Goal: Task Accomplishment & Management: Complete application form

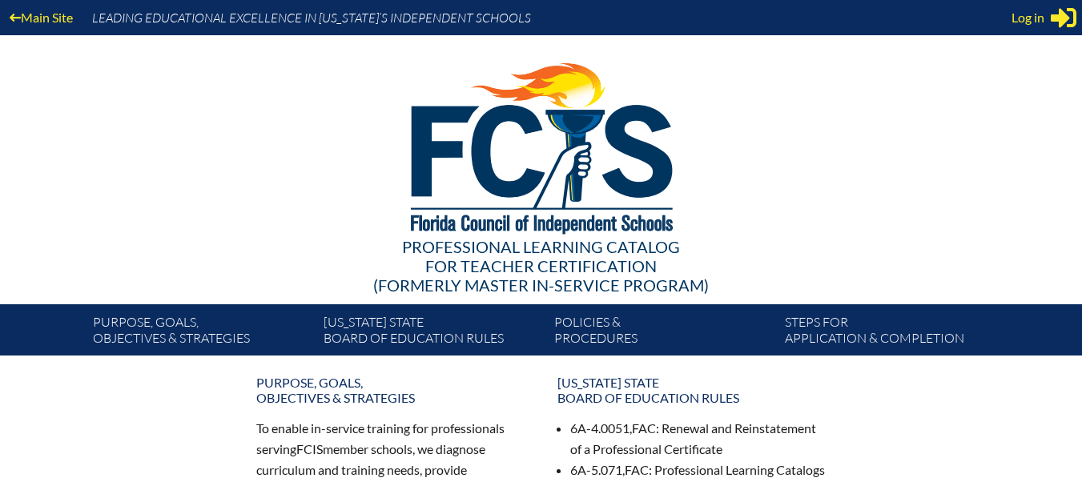
type input "[PERSON_NAME][EMAIL_ADDRESS][DOMAIN_NAME]"
click at [1033, 19] on span "Log in" at bounding box center [1028, 17] width 33 height 19
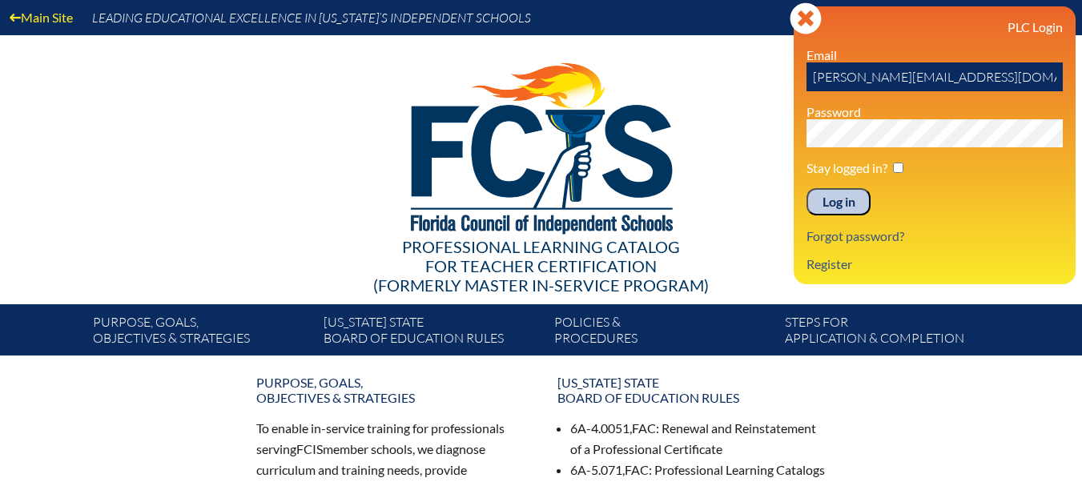
click at [843, 203] on input "Log in" at bounding box center [839, 201] width 64 height 27
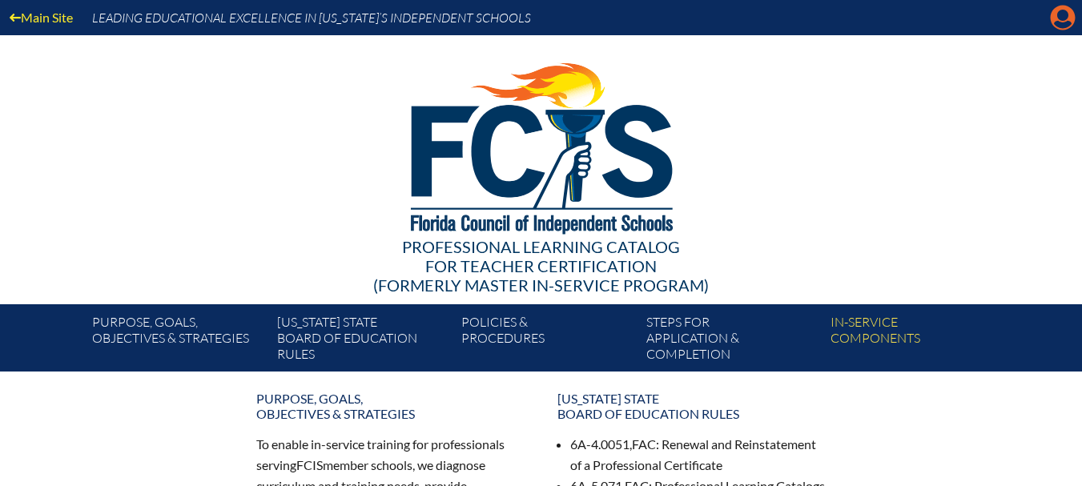
click at [1060, 14] on icon "Manage account" at bounding box center [1063, 18] width 26 height 26
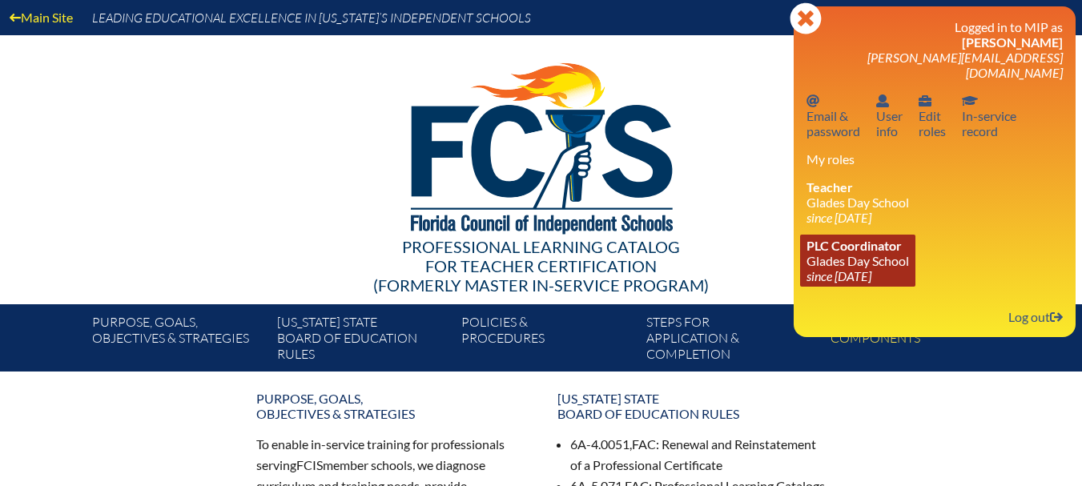
click at [847, 242] on link "PLC Coordinator Glades Day School since 2020 Nov 30" at bounding box center [857, 261] width 115 height 52
click at [843, 251] on link "PLC Coordinator Glades Day School since 2020 Nov 30" at bounding box center [857, 261] width 115 height 52
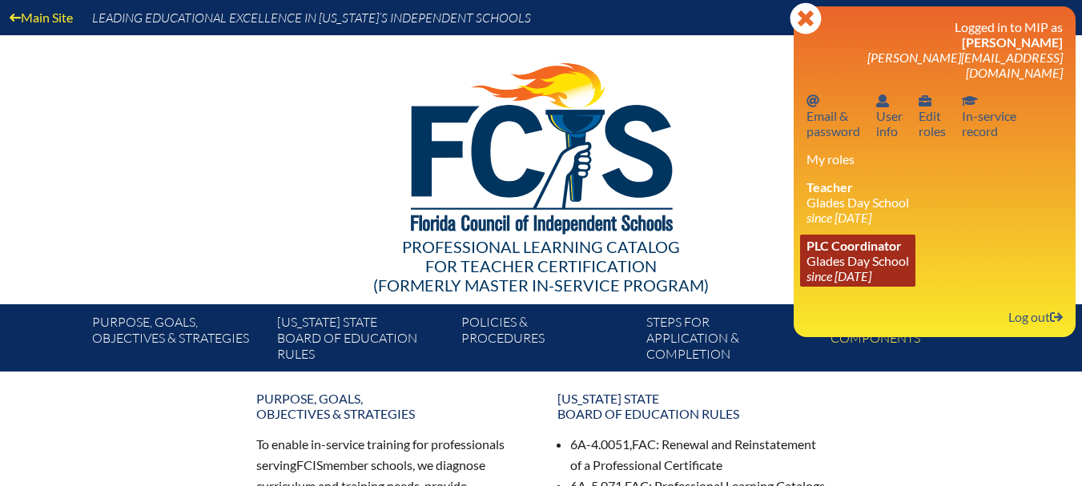
click at [852, 240] on link "PLC Coordinator [GEOGRAPHIC_DATA] since [DATE]" at bounding box center [857, 261] width 115 height 52
click at [862, 247] on link "PLC Coordinator Glades Day School since 2020 Nov 30" at bounding box center [857, 261] width 115 height 52
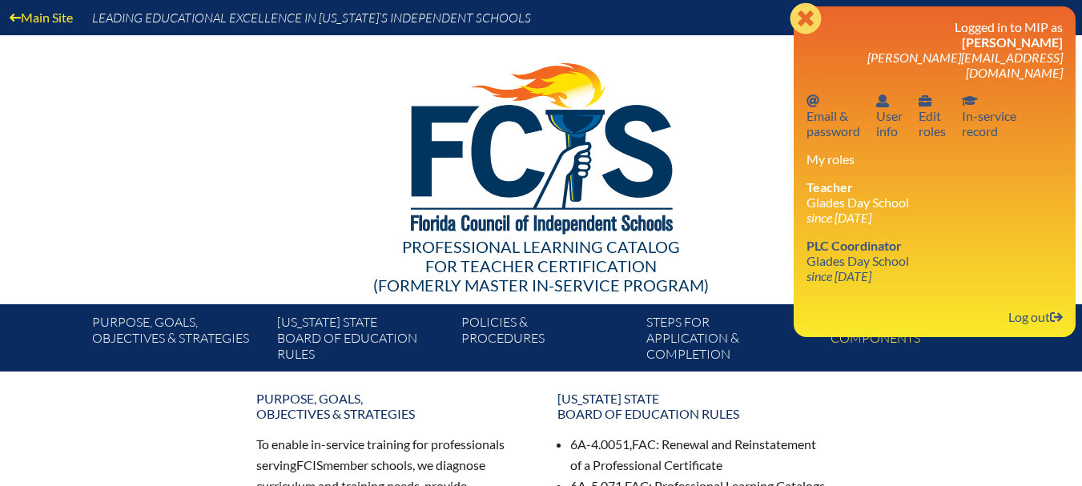
click at [803, 15] on icon "Close" at bounding box center [806, 18] width 32 height 32
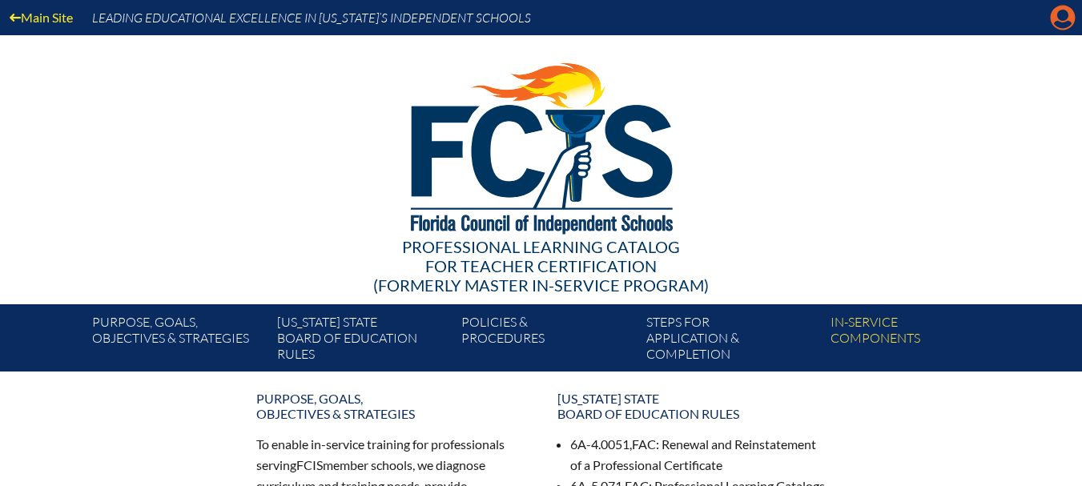
click at [1061, 19] on icon "Manage account" at bounding box center [1063, 18] width 26 height 26
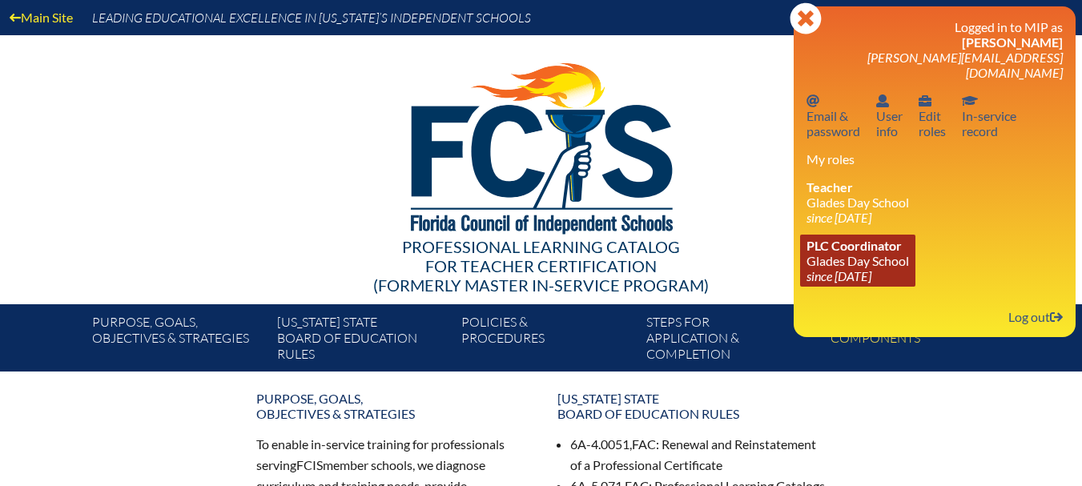
click at [850, 248] on link "PLC Coordinator [GEOGRAPHIC_DATA] since [DATE]" at bounding box center [857, 261] width 115 height 52
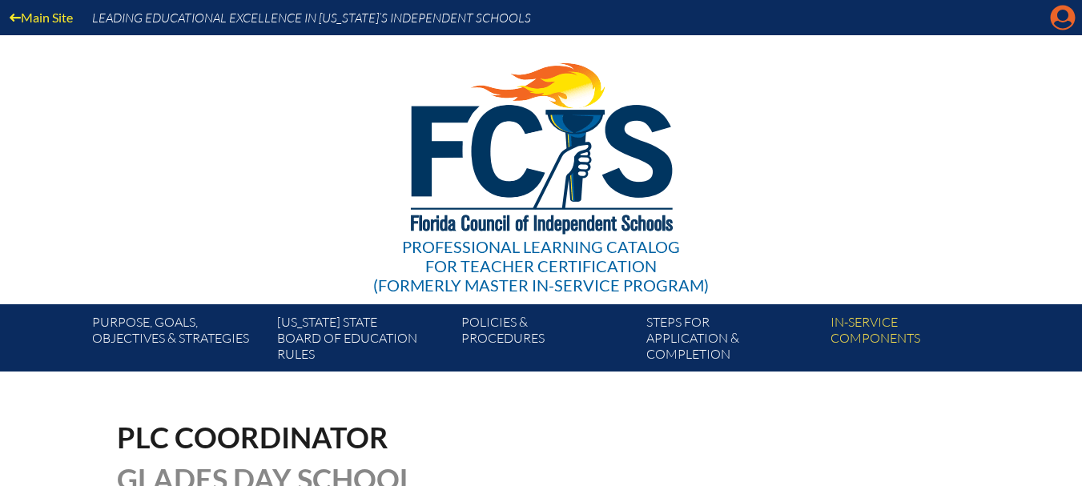
click at [1058, 26] on icon "Manage account" at bounding box center [1063, 18] width 26 height 26
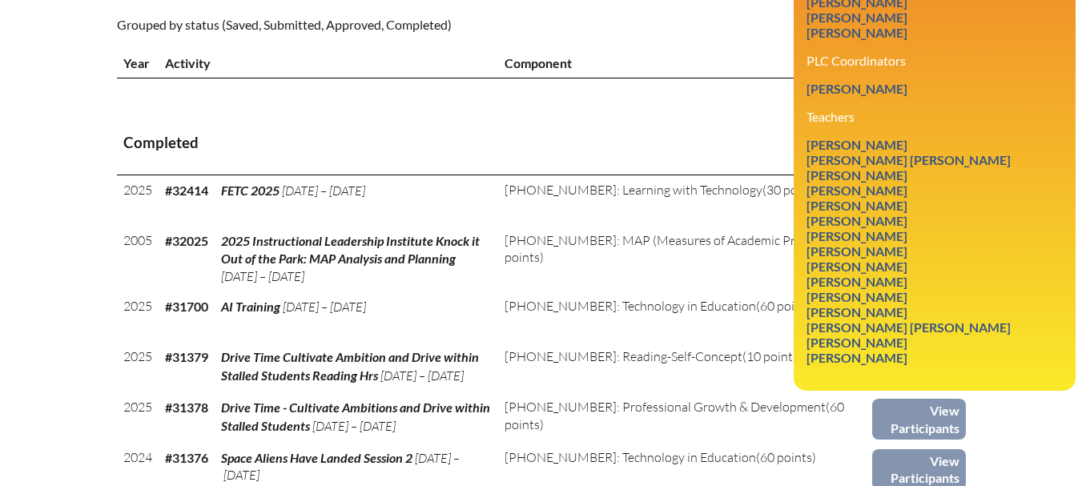
scroll to position [530, 0]
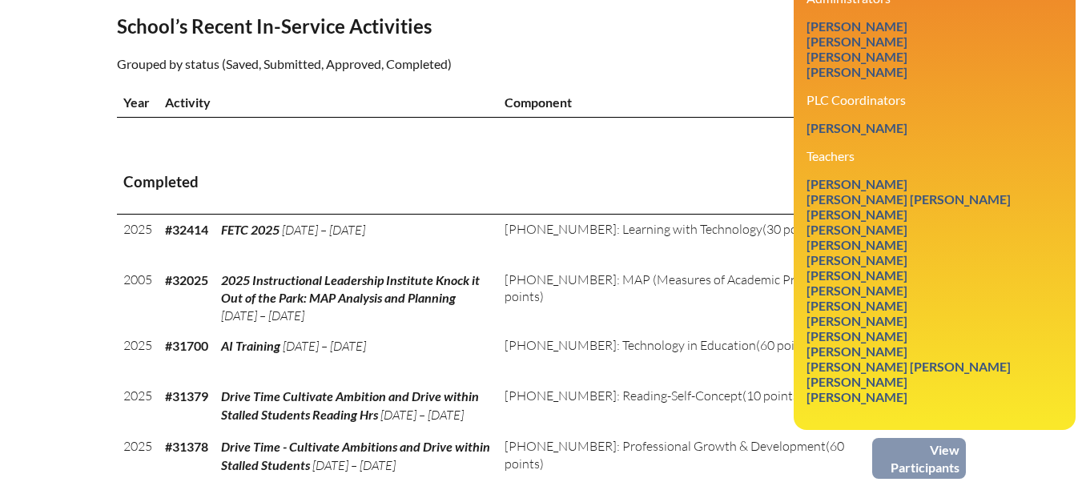
click at [664, 152] on th "Completed" at bounding box center [541, 182] width 849 height 63
drag, startPoint x: 1087, startPoint y: 79, endPoint x: 749, endPoint y: 95, distance: 338.4
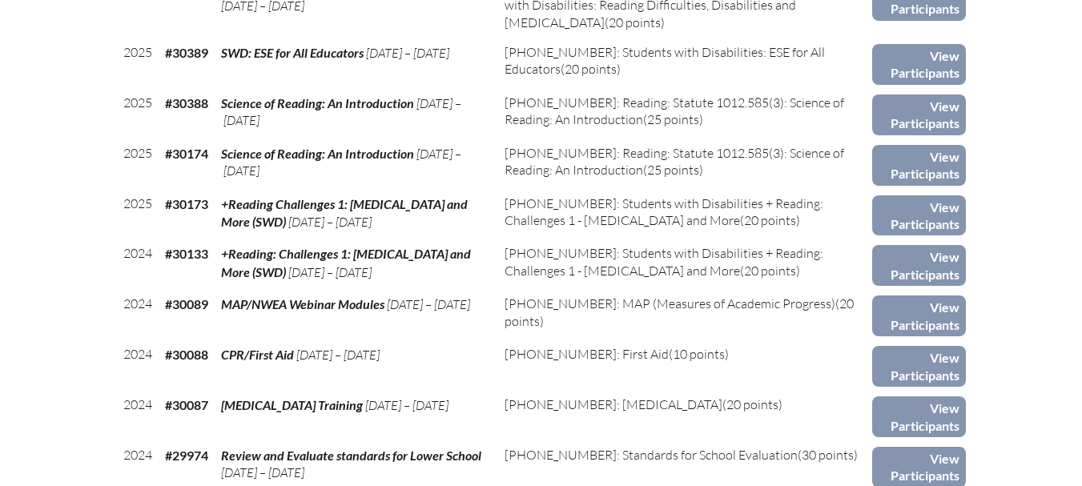
scroll to position [0, 0]
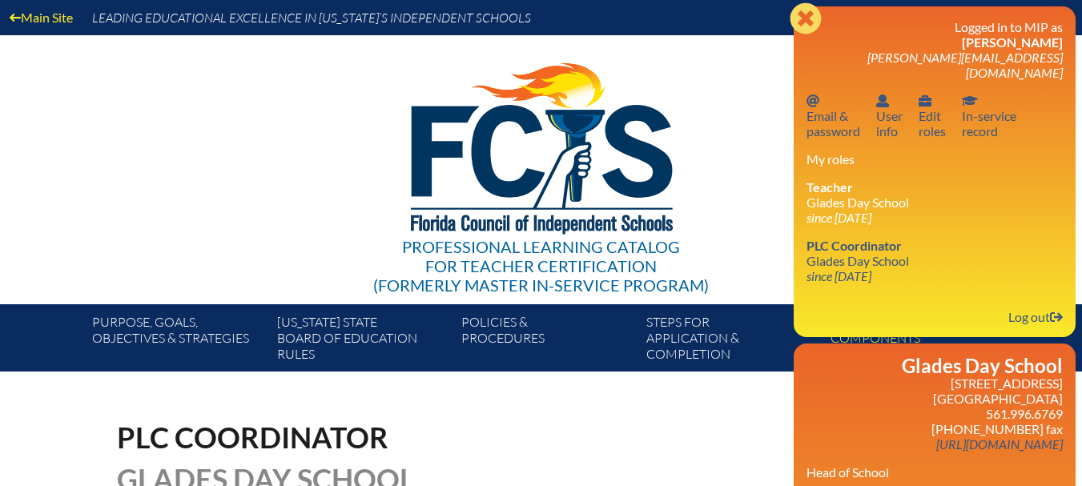
click at [810, 18] on icon at bounding box center [805, 17] width 31 height 31
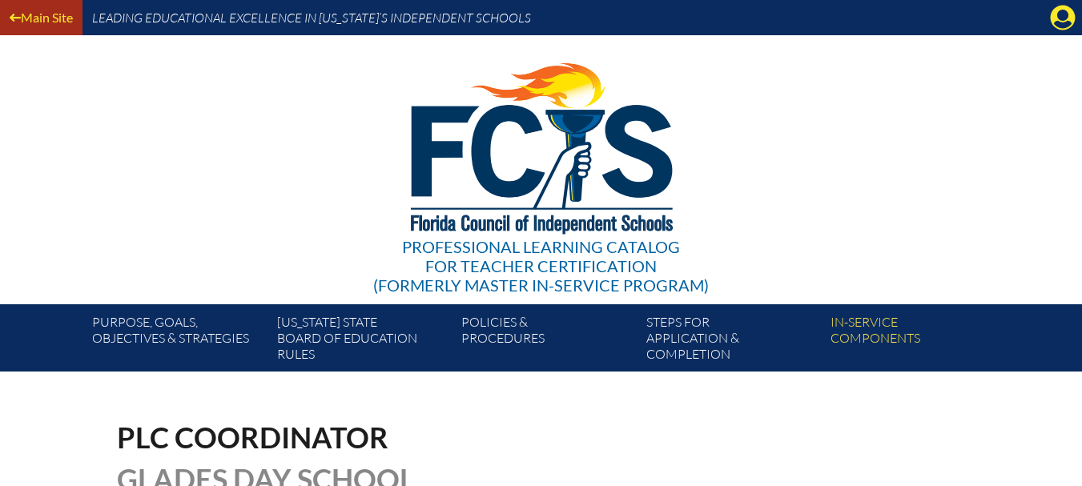
click at [59, 14] on link "Main Site" at bounding box center [41, 17] width 76 height 22
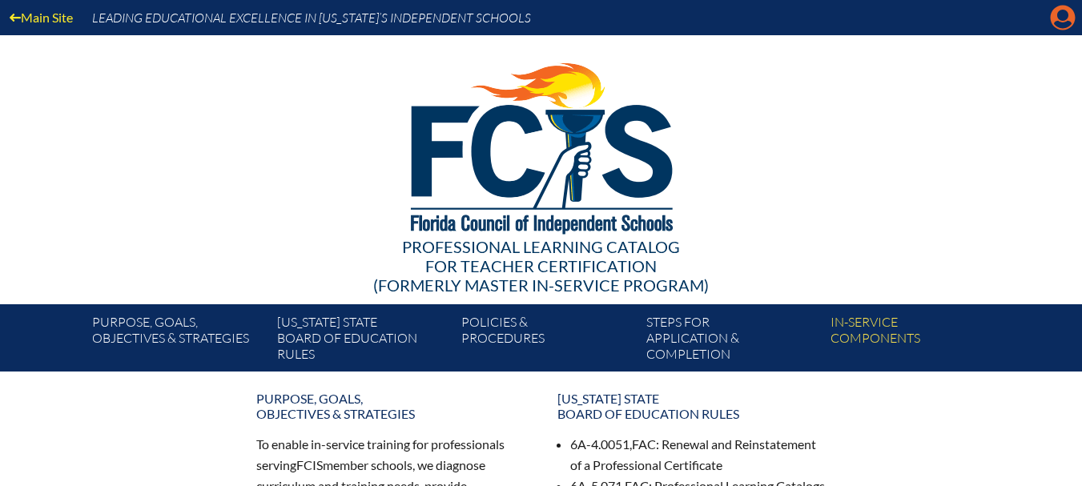
click at [1059, 10] on icon at bounding box center [1063, 18] width 25 height 25
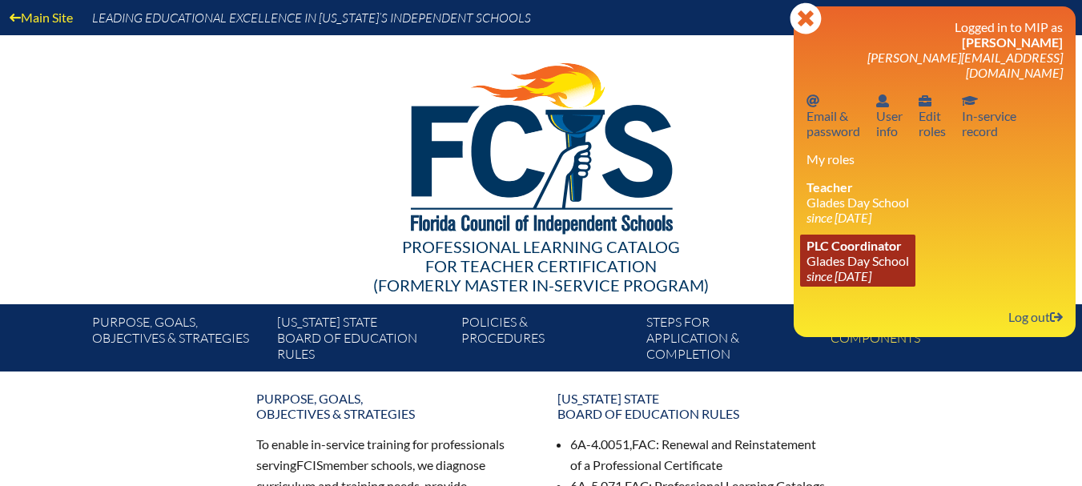
click at [863, 250] on link "PLC Coordinator [GEOGRAPHIC_DATA] since [DATE]" at bounding box center [857, 261] width 115 height 52
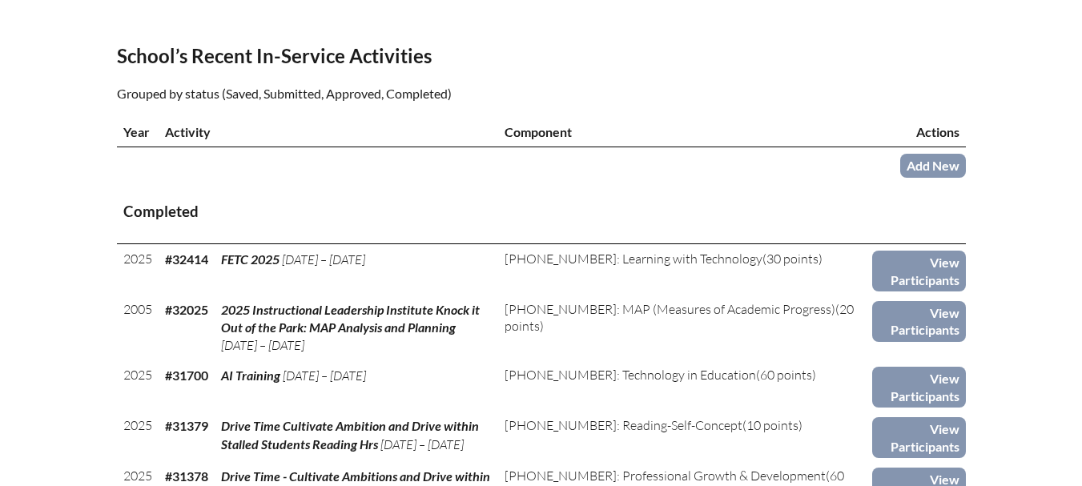
scroll to position [481, 0]
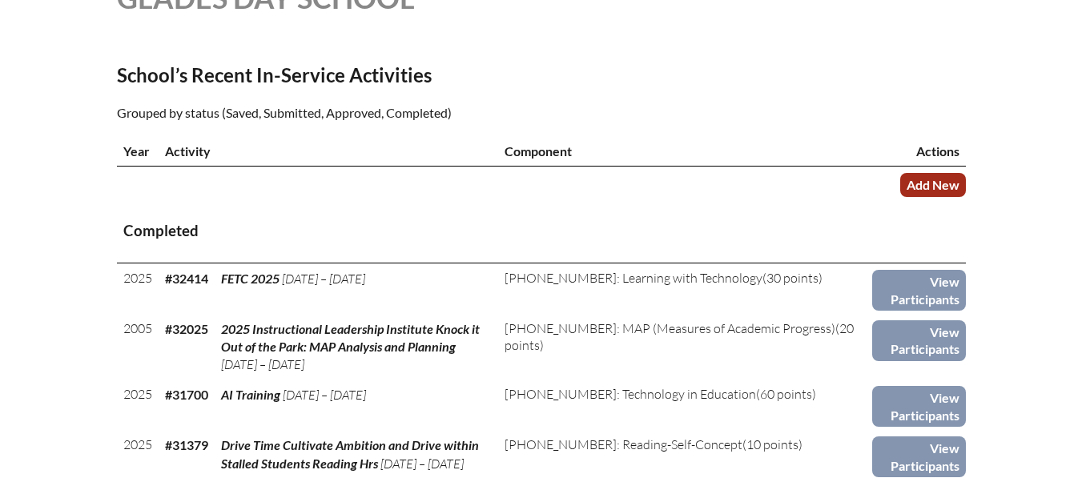
click at [931, 180] on link "Add New" at bounding box center [933, 184] width 66 height 23
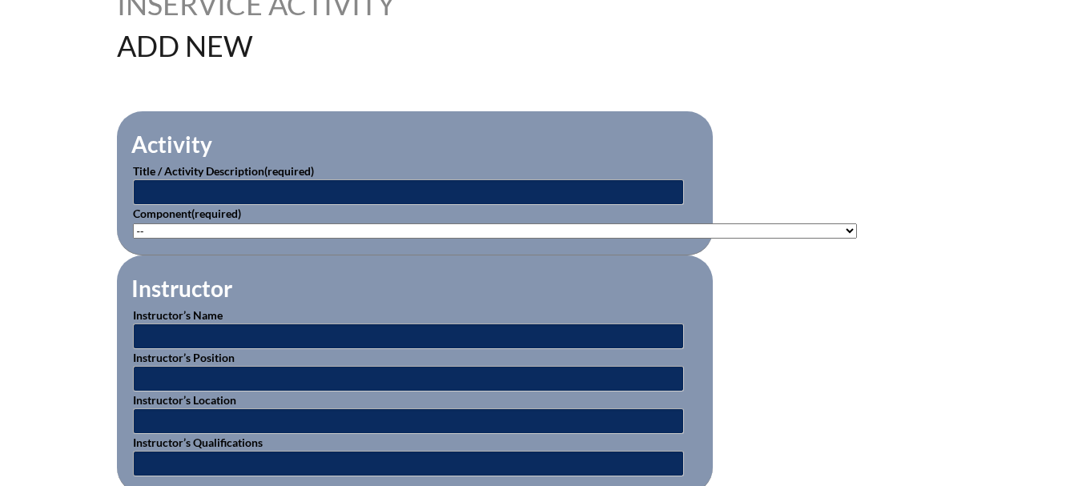
scroll to position [445, 0]
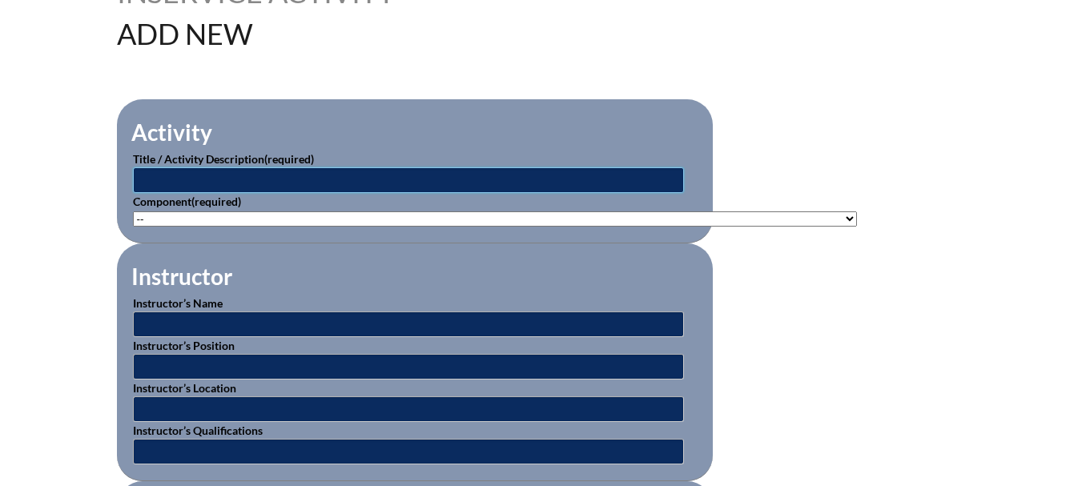
click at [428, 171] on input "text" at bounding box center [408, 180] width 551 height 26
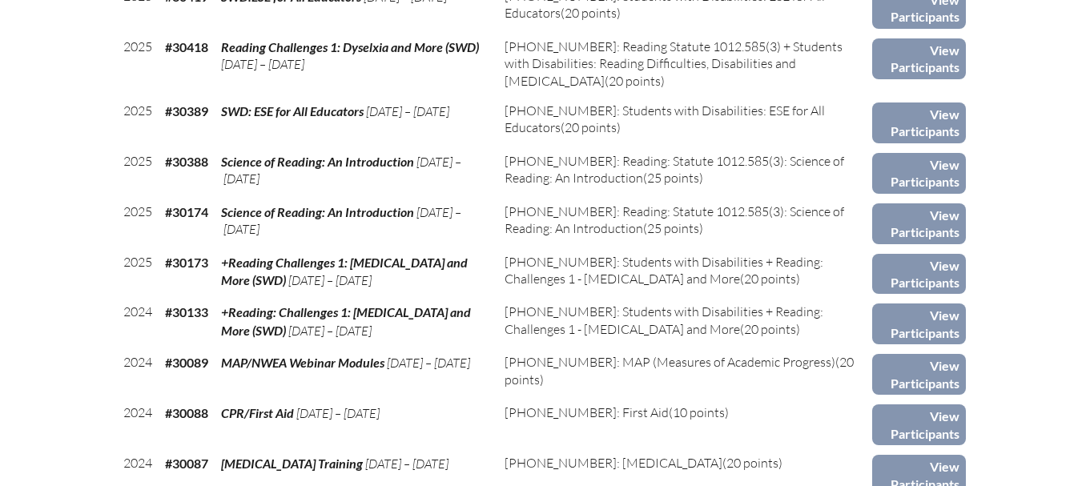
scroll to position [1336, 0]
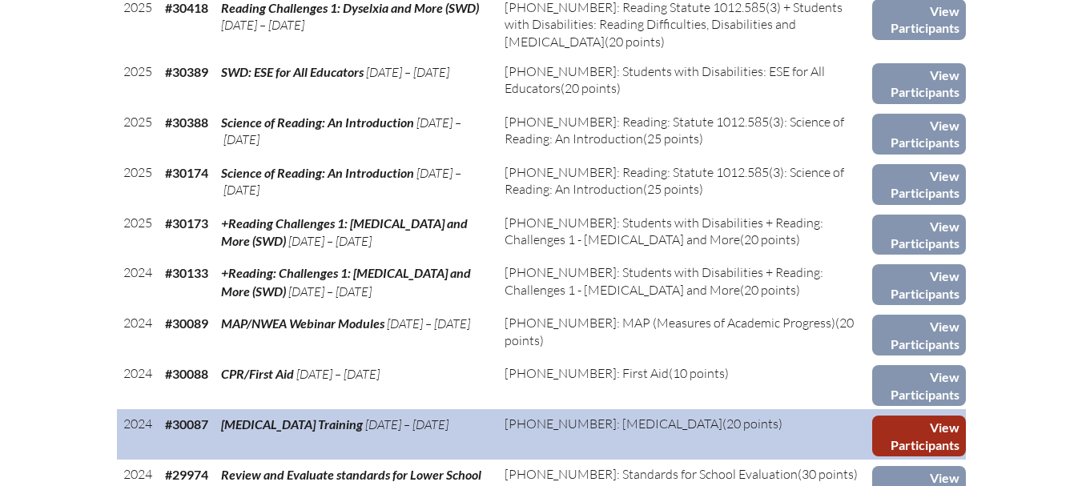
click at [932, 425] on link "View Participants" at bounding box center [919, 436] width 94 height 41
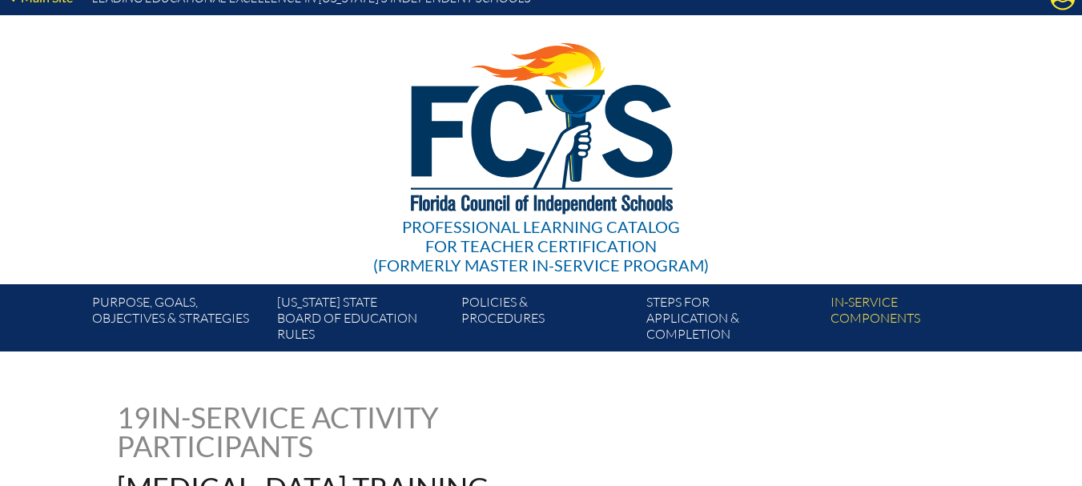
scroll to position [5, 0]
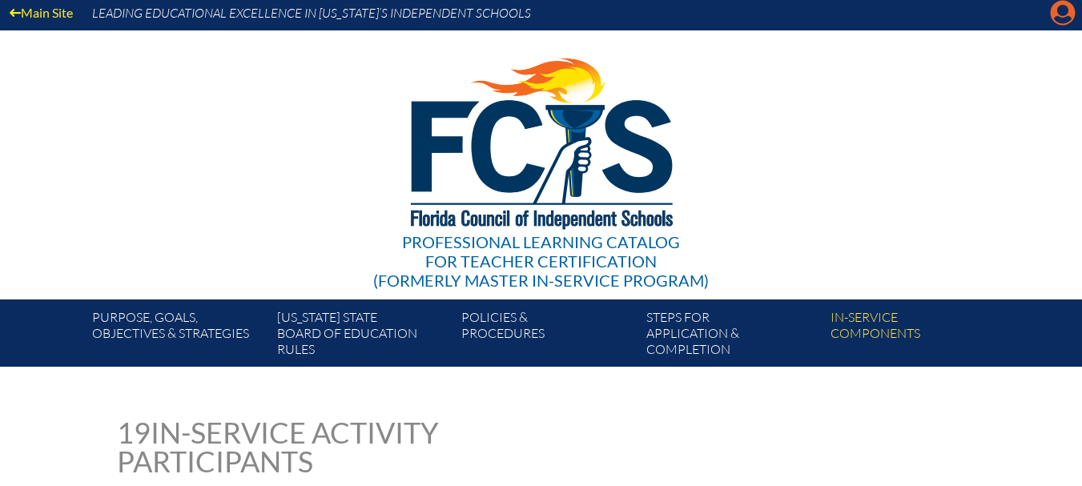
click at [1060, 14] on icon "Manage account" at bounding box center [1063, 13] width 26 height 26
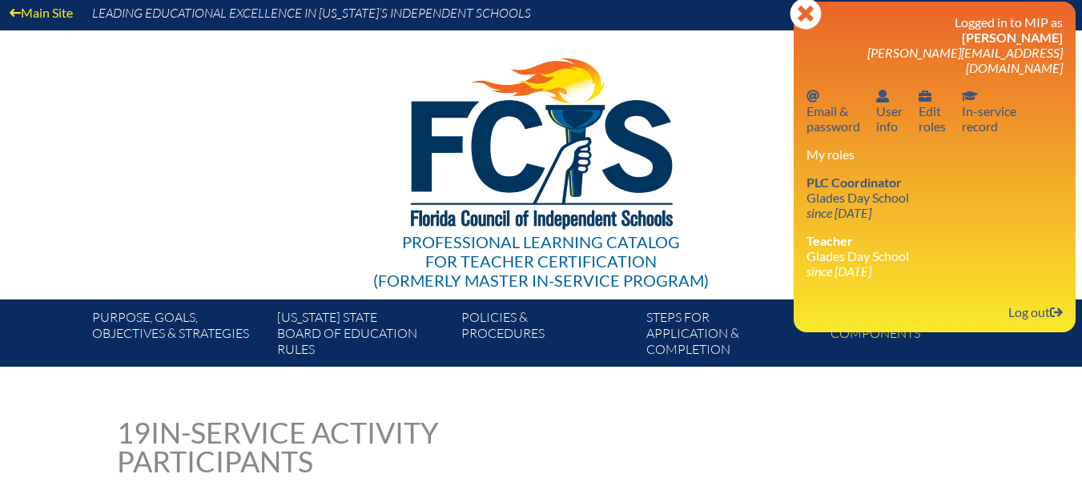
click at [815, 263] on icon "since [DATE]" at bounding box center [839, 270] width 65 height 15
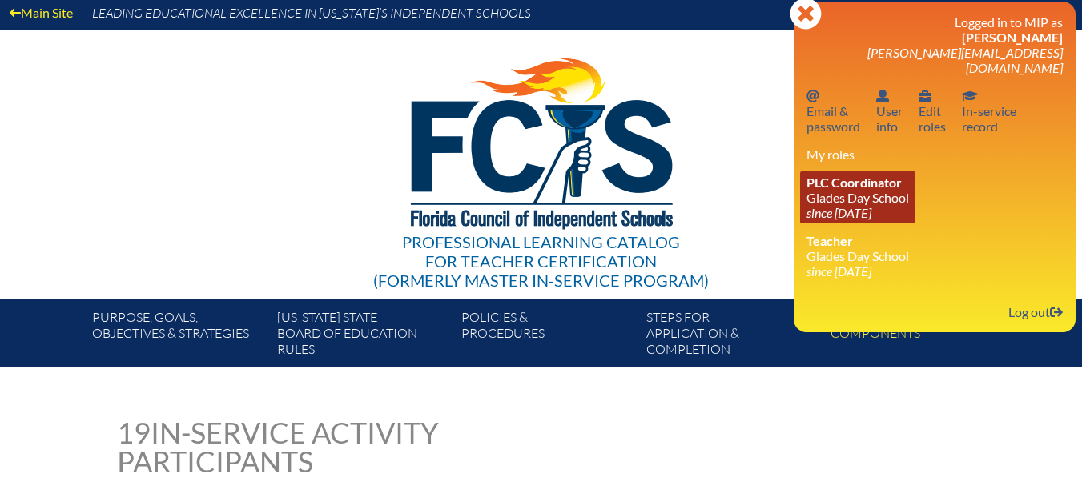
click at [831, 175] on link "PLC Coordinator [GEOGRAPHIC_DATA] since [DATE]" at bounding box center [857, 197] width 115 height 52
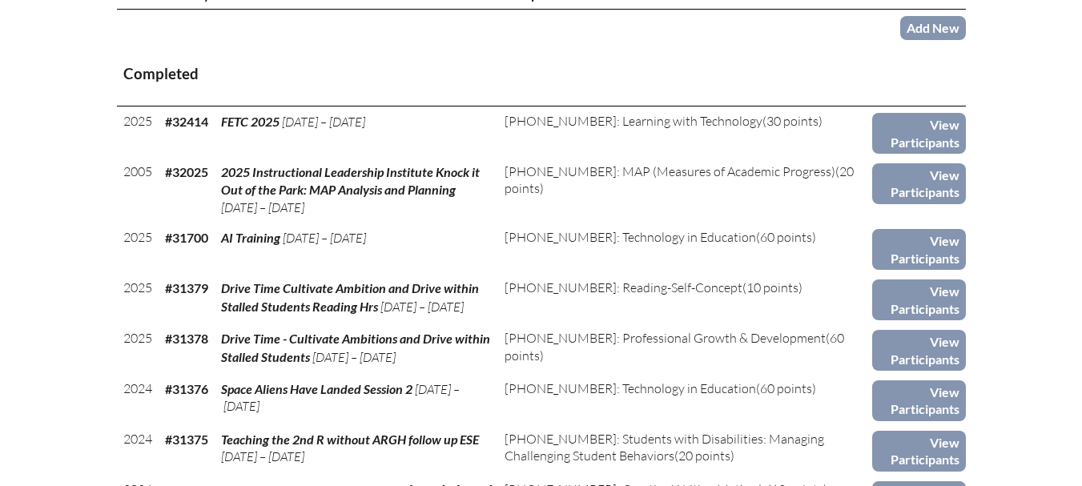
scroll to position [481, 0]
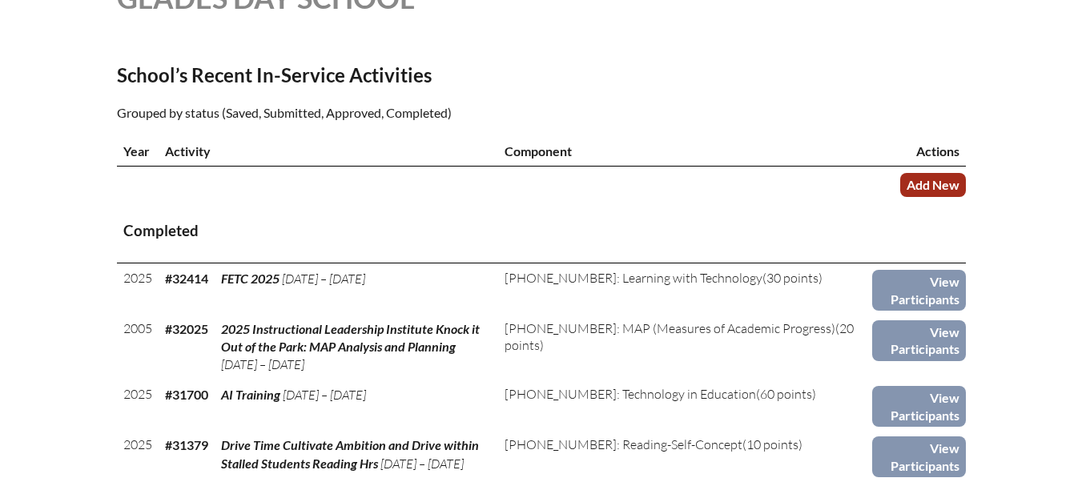
click at [942, 183] on link "Add New" at bounding box center [933, 184] width 66 height 23
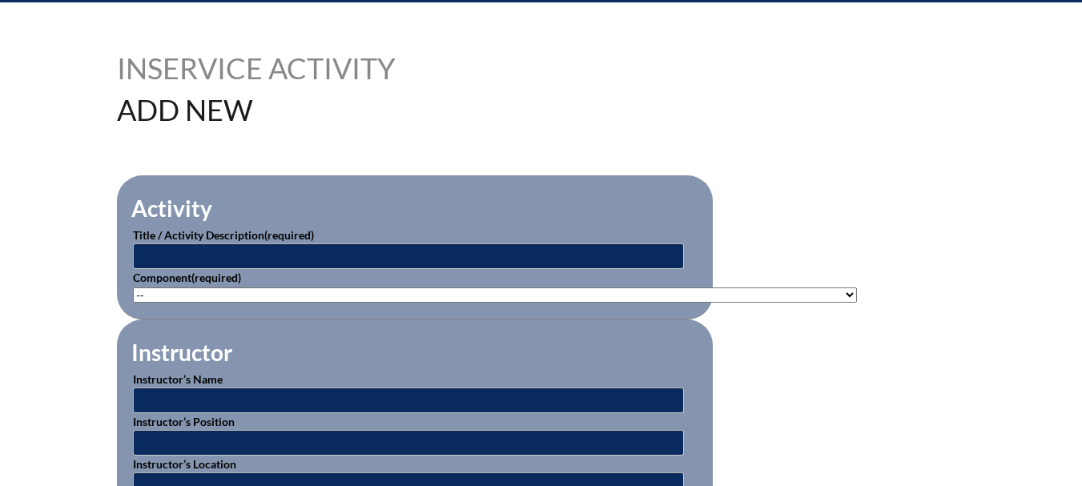
scroll to position [372, 0]
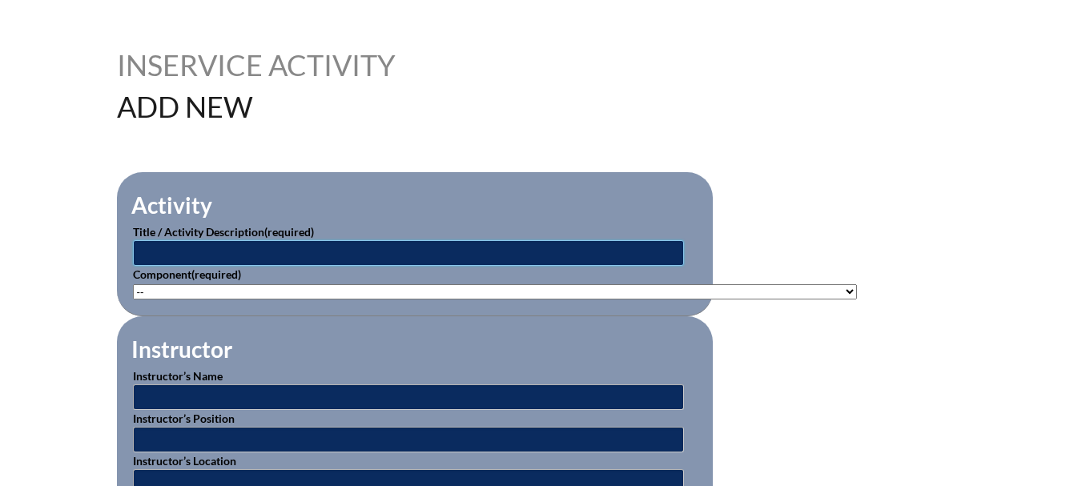
click at [528, 247] on input "text" at bounding box center [408, 253] width 551 height 26
type input "c"
type input "[MEDICAL_DATA]"
click at [802, 286] on select"]"] "-- 1-000-001: Appropriate Art Activities 1-000-002: Concept and Art Process for…" at bounding box center [495, 291] width 724 height 15
select select"]"] "20474"
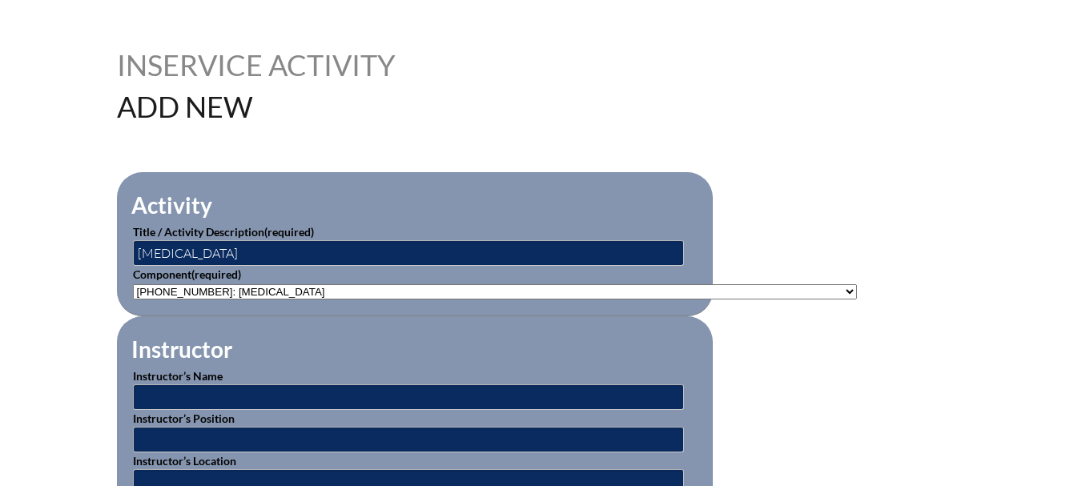
click at [133, 284] on select"]"] "-- 1-000-001: Appropriate Art Activities 1-000-002: Concept and Art Process for…" at bounding box center [495, 291] width 724 height 15
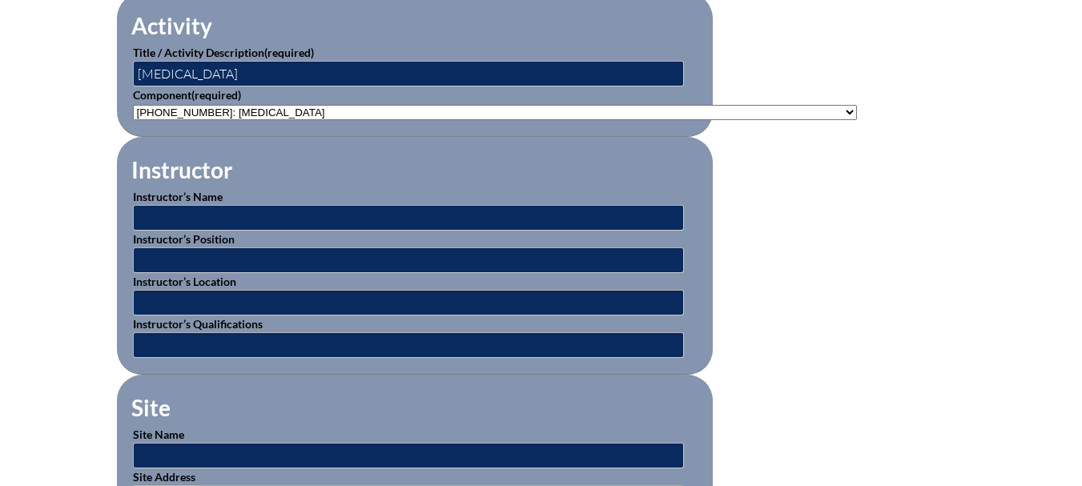
scroll to position [559, 0]
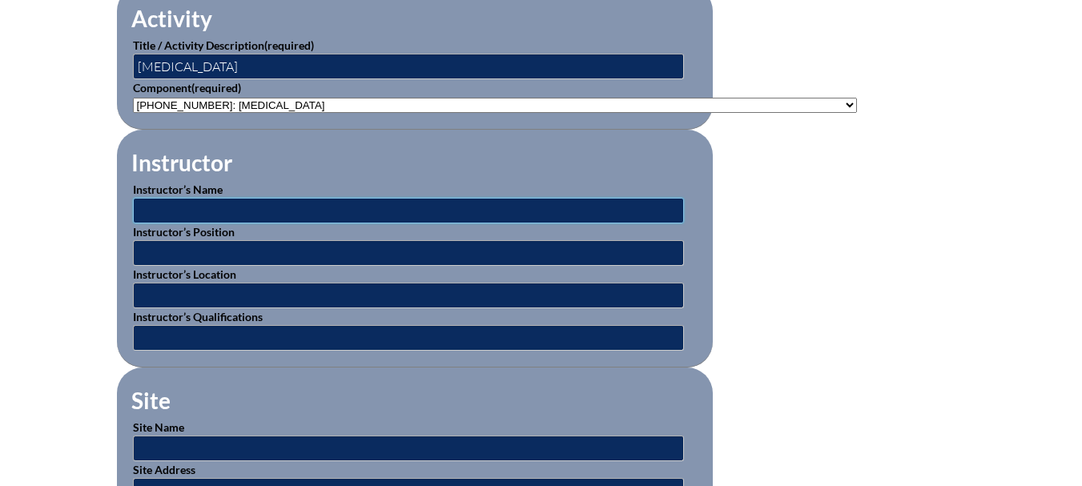
click at [403, 203] on input "text" at bounding box center [408, 211] width 551 height 26
type input "Department of Education"
click at [313, 242] on input "text" at bounding box center [408, 253] width 551 height 26
type input "Online Modules"
click at [270, 283] on input "text" at bounding box center [408, 296] width 551 height 26
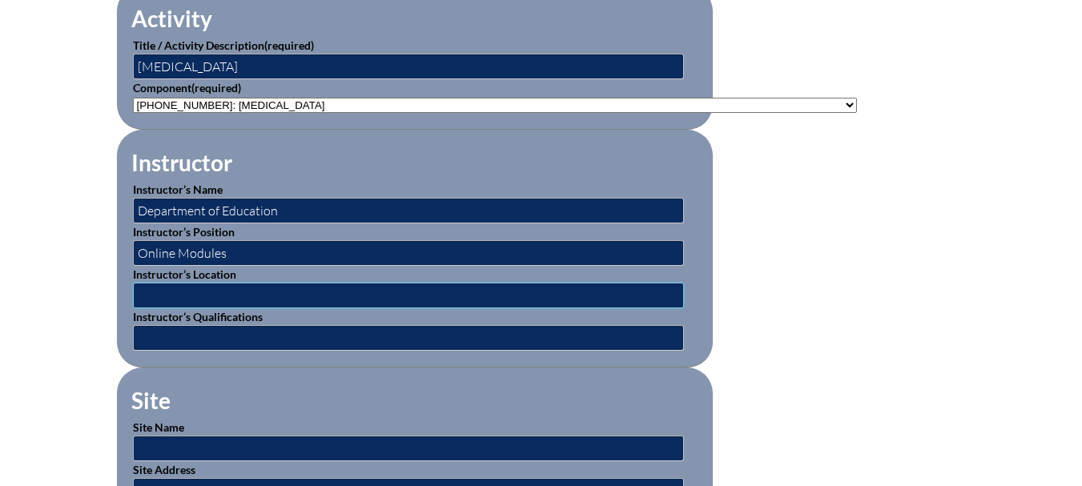
type input "Online"
click at [235, 328] on input "text" at bounding box center [408, 338] width 551 height 26
type input "Expert"
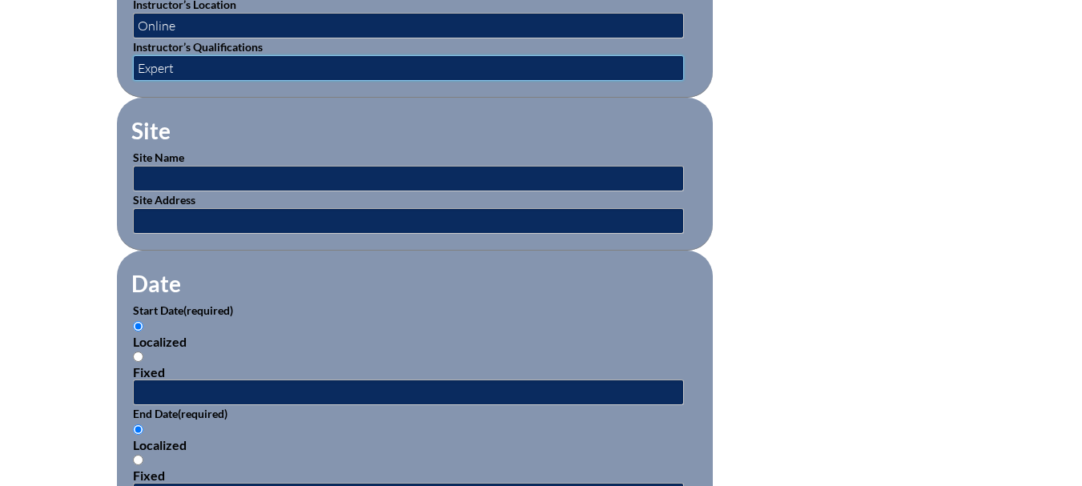
scroll to position [841, 0]
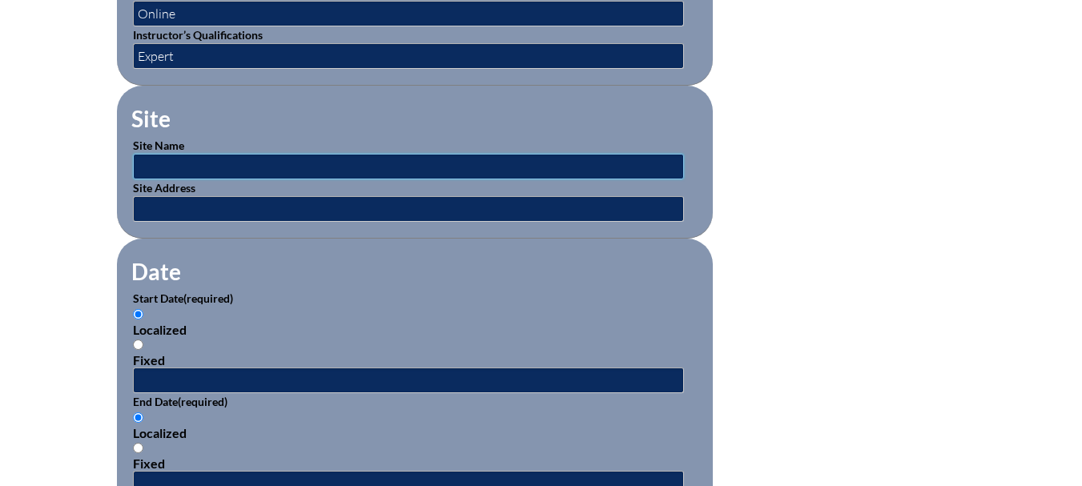
click at [259, 158] on input "text" at bounding box center [408, 167] width 551 height 26
type input "[US_STATE] Department of Children and Families"
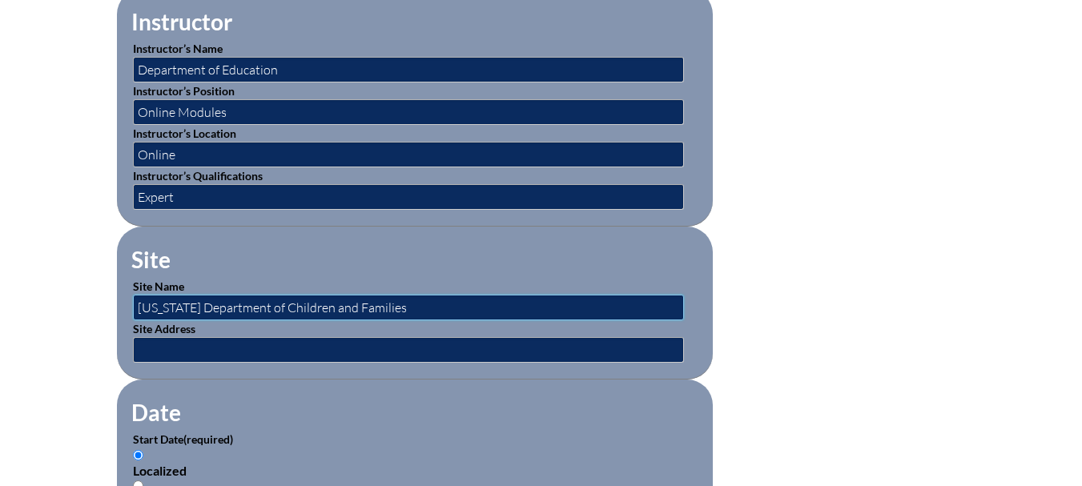
scroll to position [696, 0]
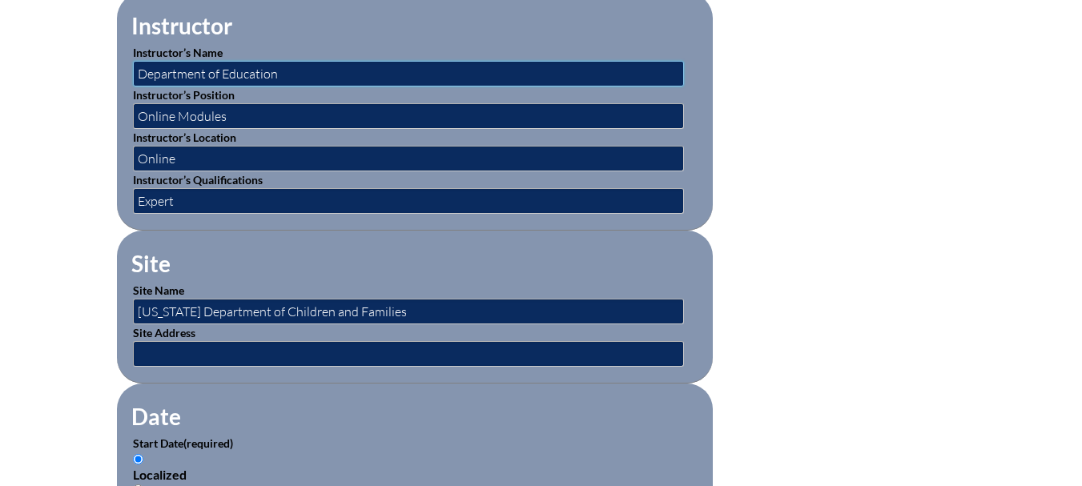
drag, startPoint x: 284, startPoint y: 71, endPoint x: 146, endPoint y: 77, distance: 138.7
click at [146, 77] on input "Department of Education" at bounding box center [408, 74] width 551 height 26
type input "D"
drag, startPoint x: 384, startPoint y: 309, endPoint x: 137, endPoint y: 312, distance: 247.5
click at [137, 312] on input "[US_STATE] Department of Children and Families" at bounding box center [408, 312] width 551 height 26
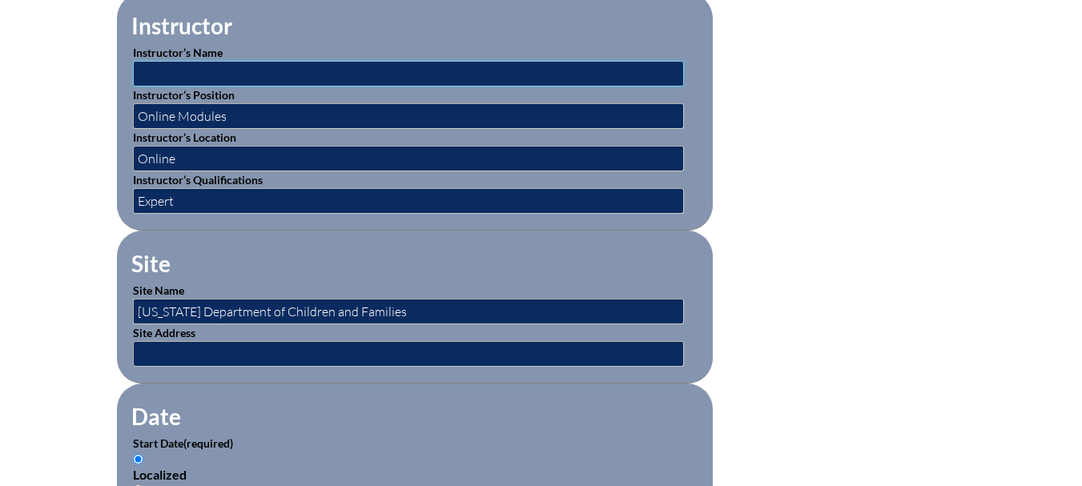
click at [143, 70] on input "text" at bounding box center [408, 74] width 551 height 26
paste input "[US_STATE] Department of Children and Families"
type input "[US_STATE] Department of Children and Families"
click at [400, 348] on input "text" at bounding box center [408, 354] width 551 height 26
type input "Online"
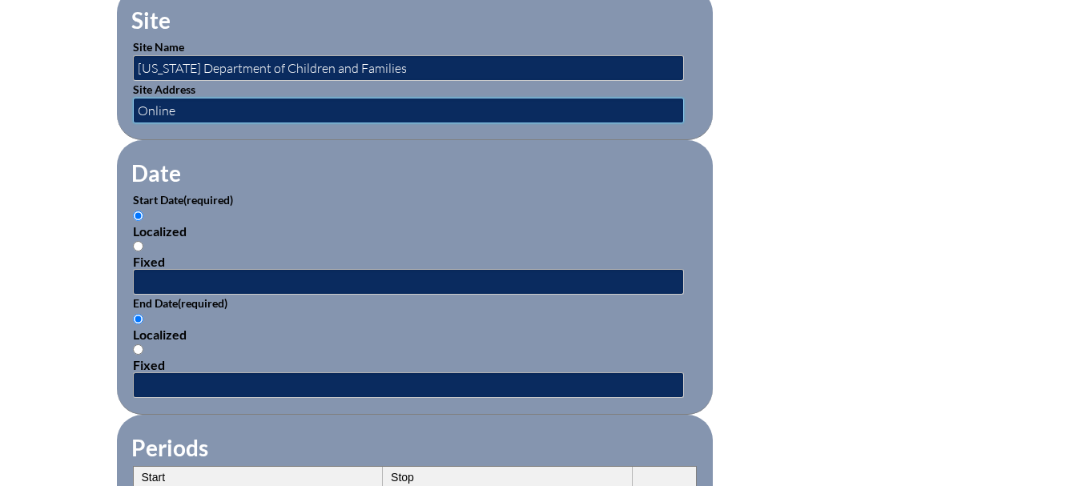
scroll to position [943, 0]
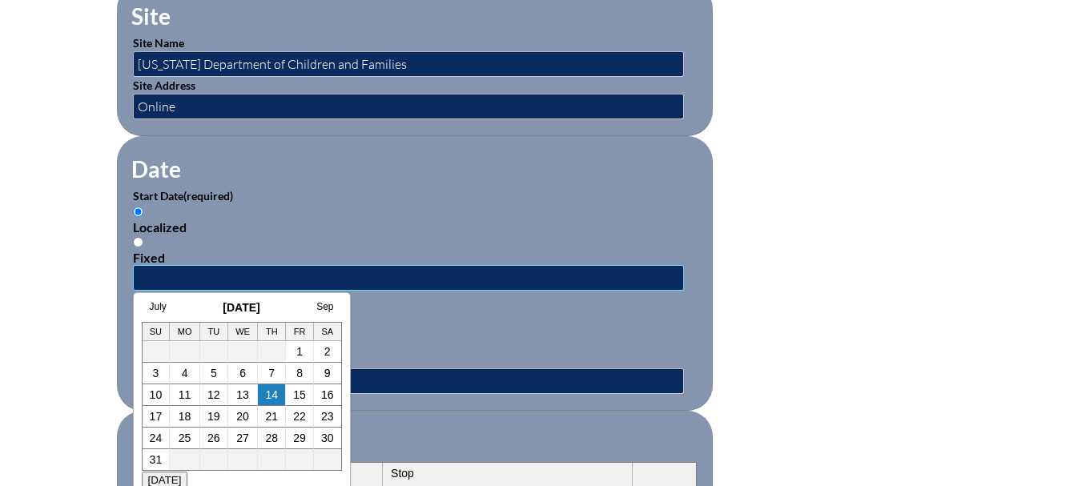
click at [153, 265] on input "text" at bounding box center [408, 278] width 551 height 26
click at [188, 303] on h3 "August 2025" at bounding box center [242, 307] width 200 height 13
click at [301, 397] on link "15" at bounding box center [299, 394] width 13 height 13
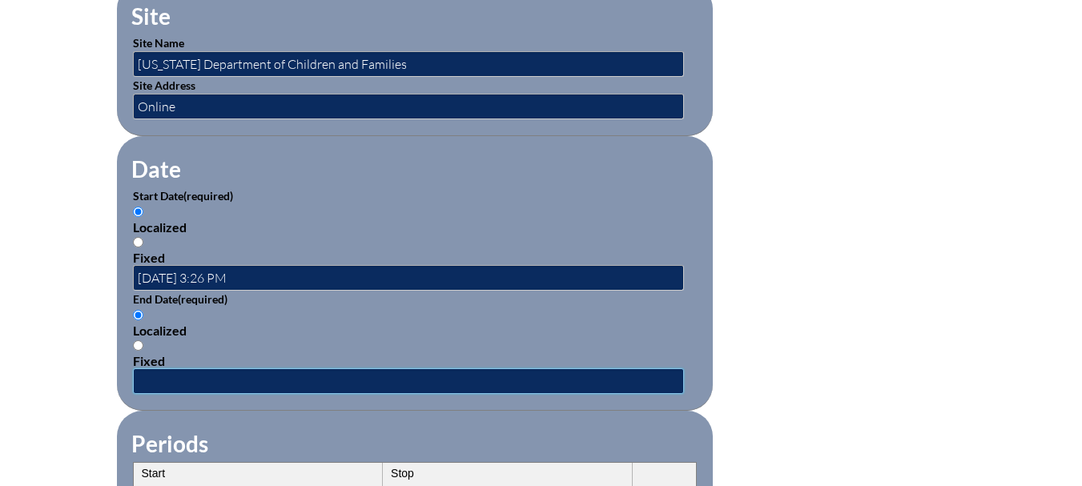
click at [210, 369] on input "text" at bounding box center [408, 381] width 551 height 26
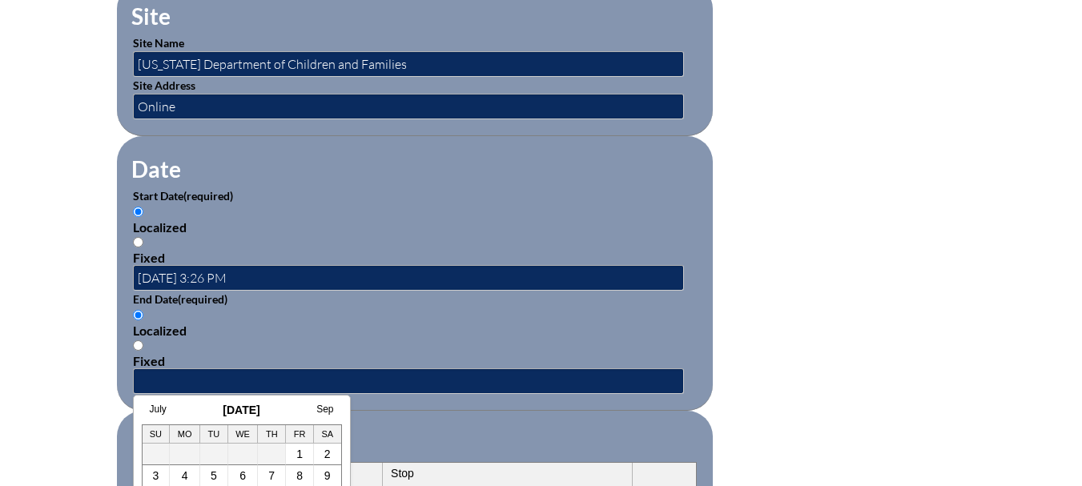
click at [761, 305] on form "Activity Title / Activity Description (required) Child Abuse Component (require…" at bounding box center [541, 291] width 849 height 1381
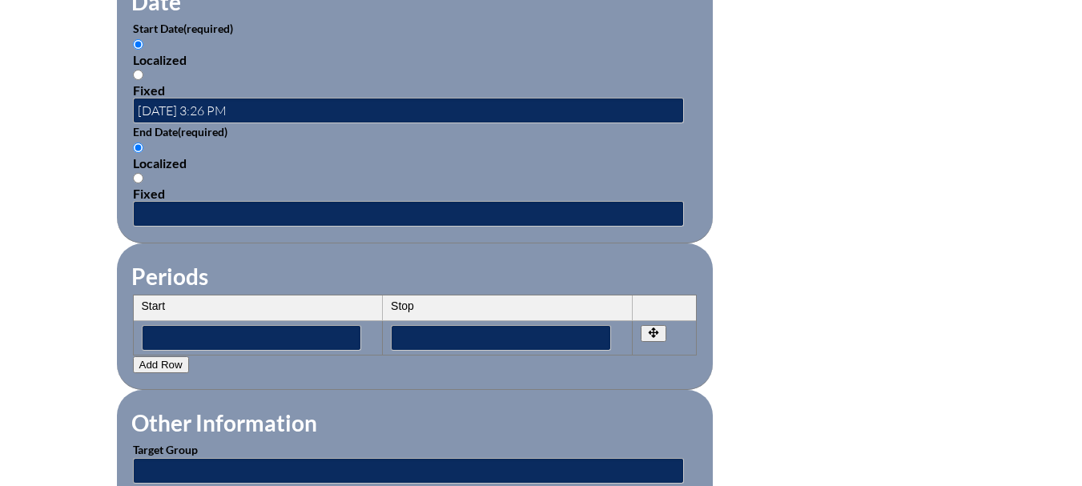
scroll to position [1107, 0]
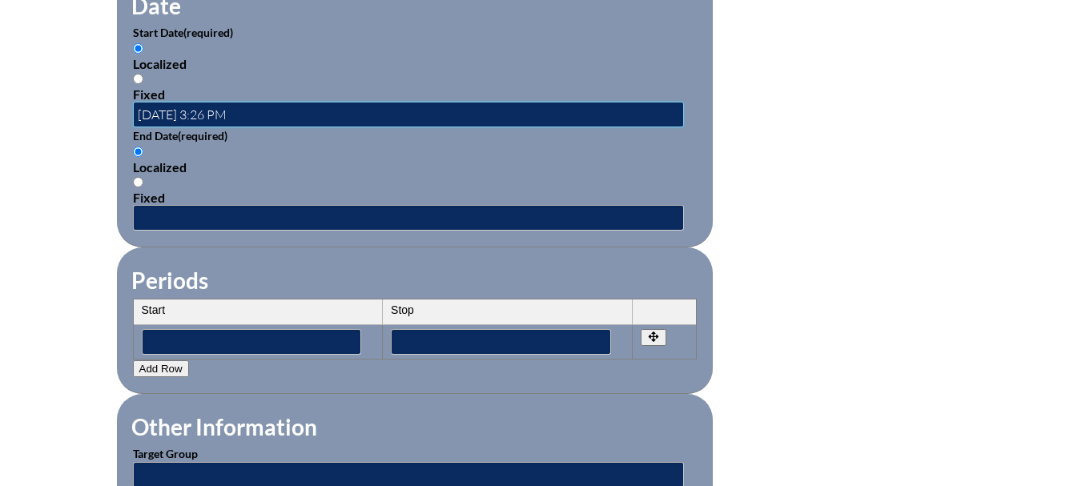
click at [243, 106] on input "2025-08-15 3:26 PM" at bounding box center [408, 115] width 551 height 26
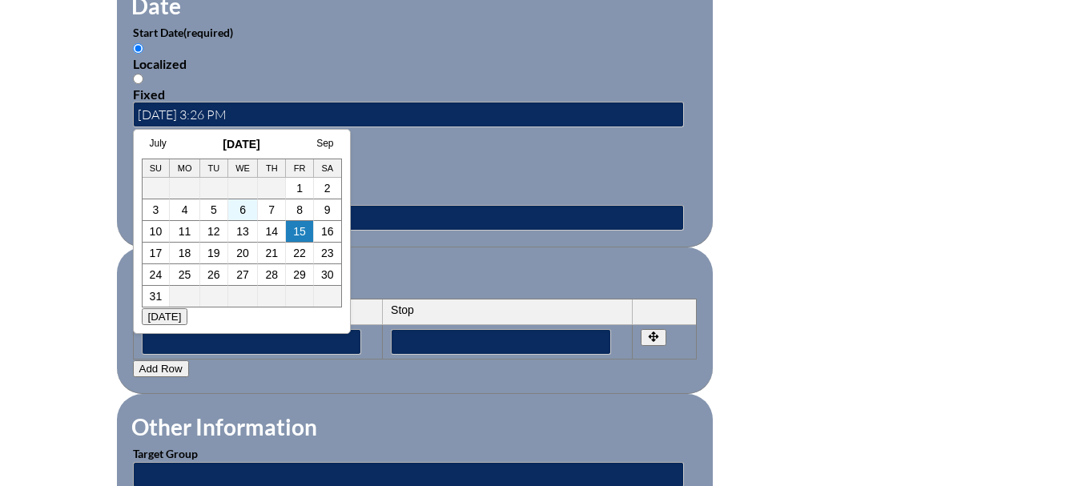
click at [246, 209] on td "6" at bounding box center [243, 210] width 30 height 22
click at [240, 209] on link "6" at bounding box center [242, 209] width 6 height 13
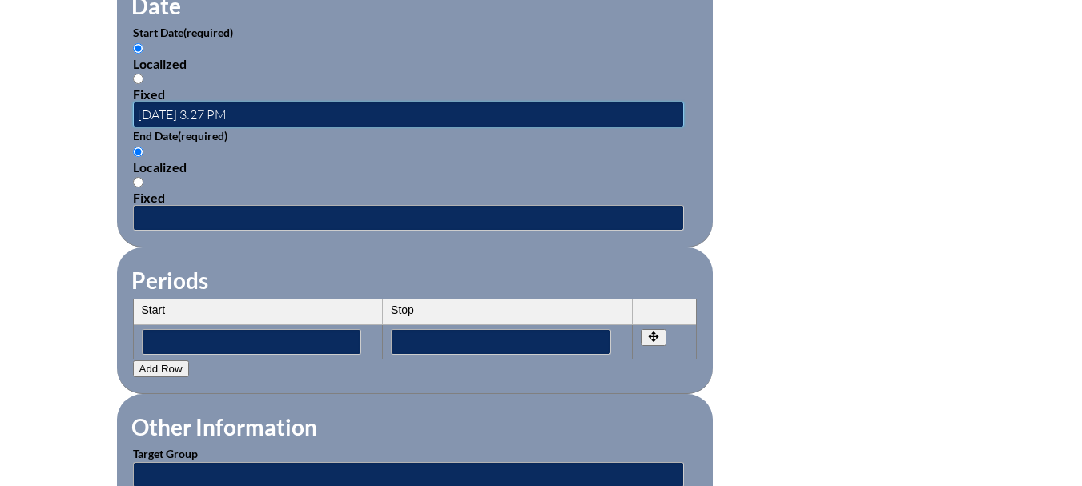
click at [231, 104] on input "2025-08-06 3:27 PM" at bounding box center [408, 115] width 551 height 26
click at [242, 104] on input "2025-08-06 8:00 PM" at bounding box center [408, 115] width 551 height 26
click at [233, 103] on input "2025-08-06 8:00 AM" at bounding box center [408, 115] width 551 height 26
type input "2025-08-06 8:00 AM"
click at [174, 211] on input "text" at bounding box center [408, 218] width 551 height 26
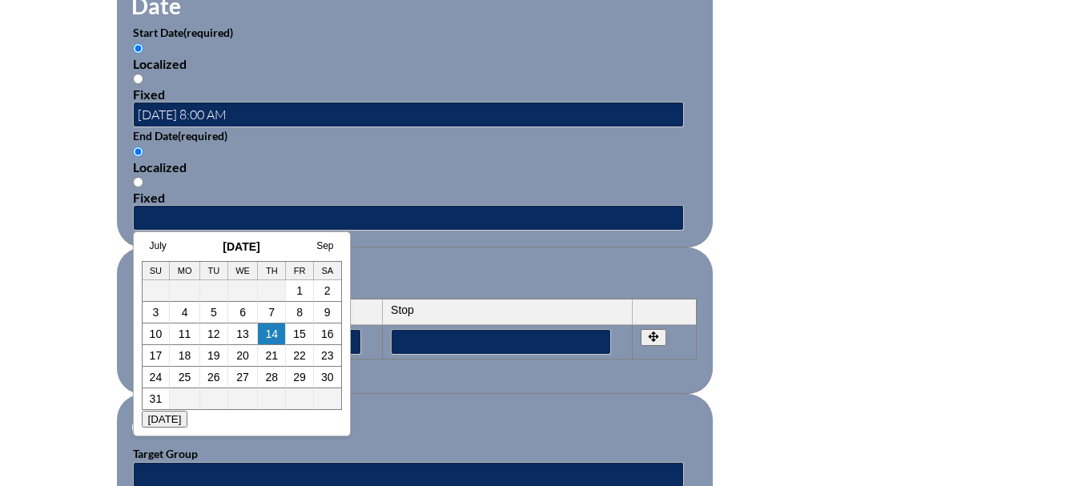
click at [190, 255] on div "July August 2025 Sep Su Mo Tu We Th Fr Sa 1 2 3 4 5 6 7 8 9 10 11 12 13 14 15 1…" at bounding box center [242, 325] width 200 height 170
click at [300, 338] on link "15" at bounding box center [299, 334] width 13 height 13
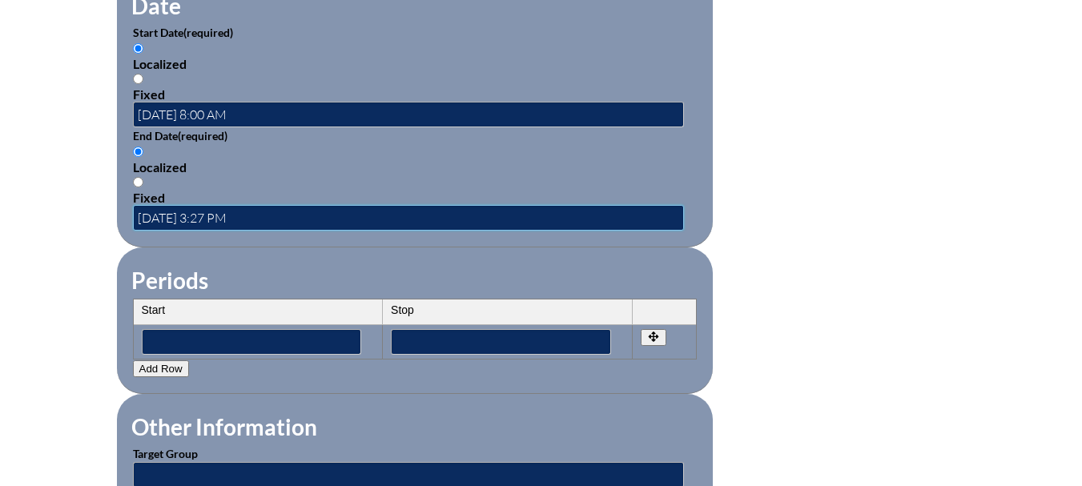
click at [231, 206] on input "2025-08-15 3:27 PM" at bounding box center [408, 218] width 551 height 26
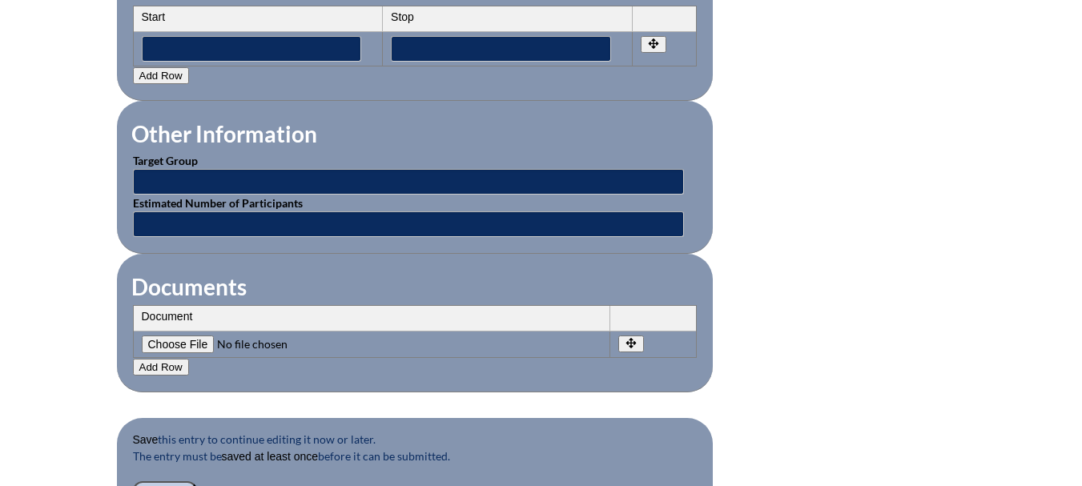
scroll to position [1404, 0]
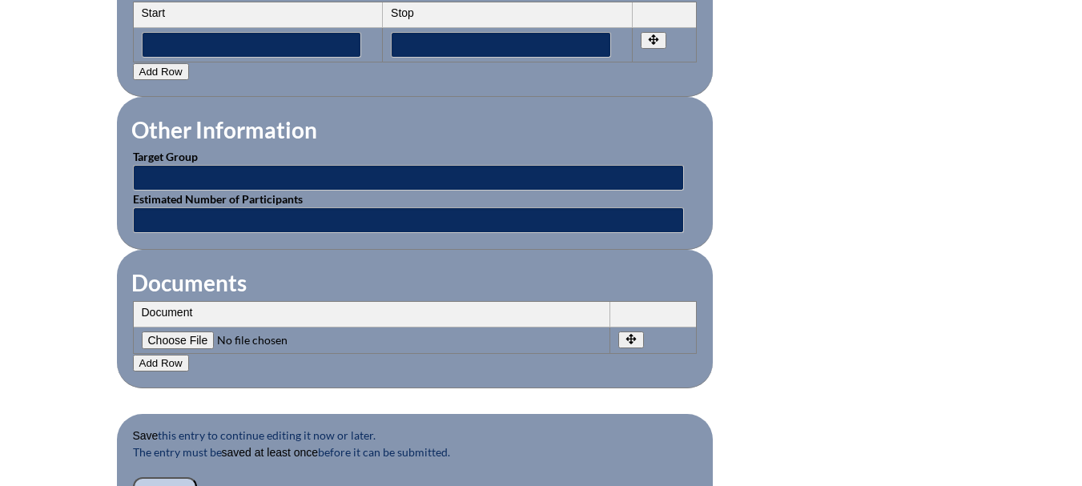
type input "2025-08-15 4:00 PM"
click at [335, 165] on input "text" at bounding box center [408, 178] width 551 height 26
type input "Faculty and Staff"
click at [237, 208] on input "text" at bounding box center [408, 220] width 551 height 26
type input "40"
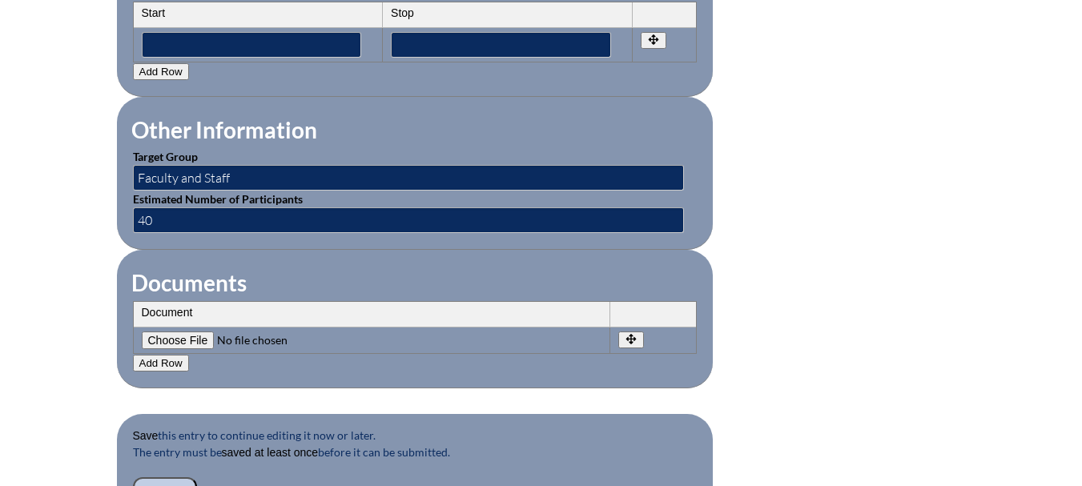
click at [155, 477] on input "Save" at bounding box center [165, 490] width 64 height 27
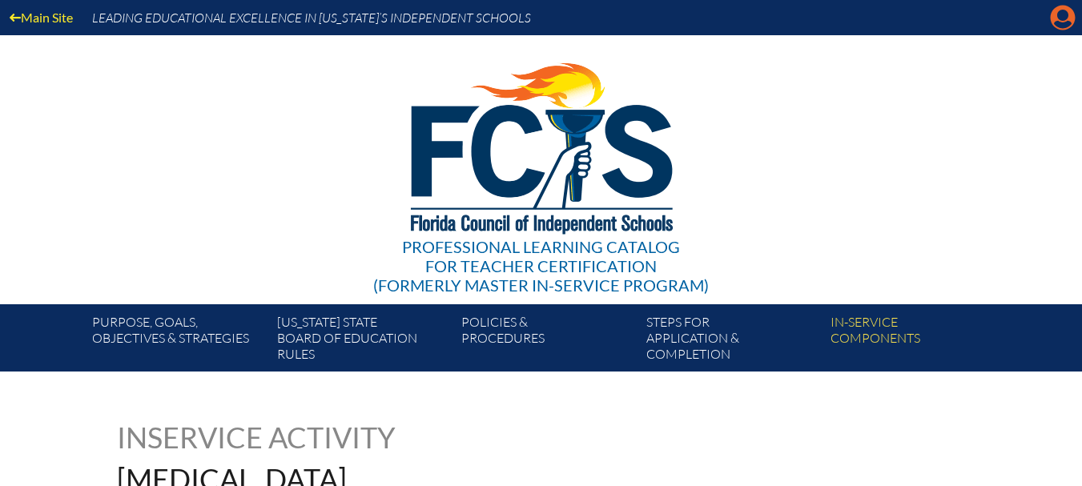
click at [1064, 12] on icon "Manage account" at bounding box center [1063, 18] width 26 height 26
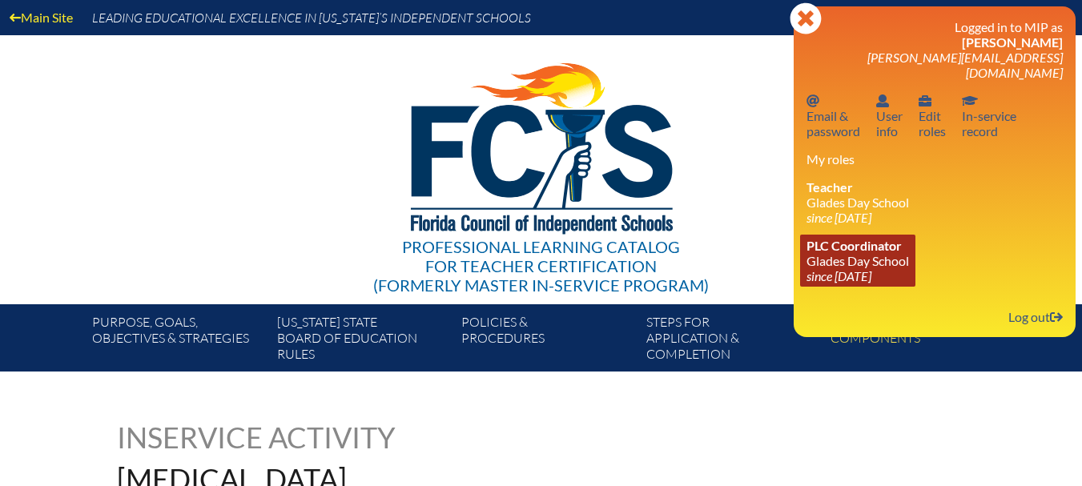
click at [846, 238] on span "PLC Coordinator" at bounding box center [854, 245] width 95 height 15
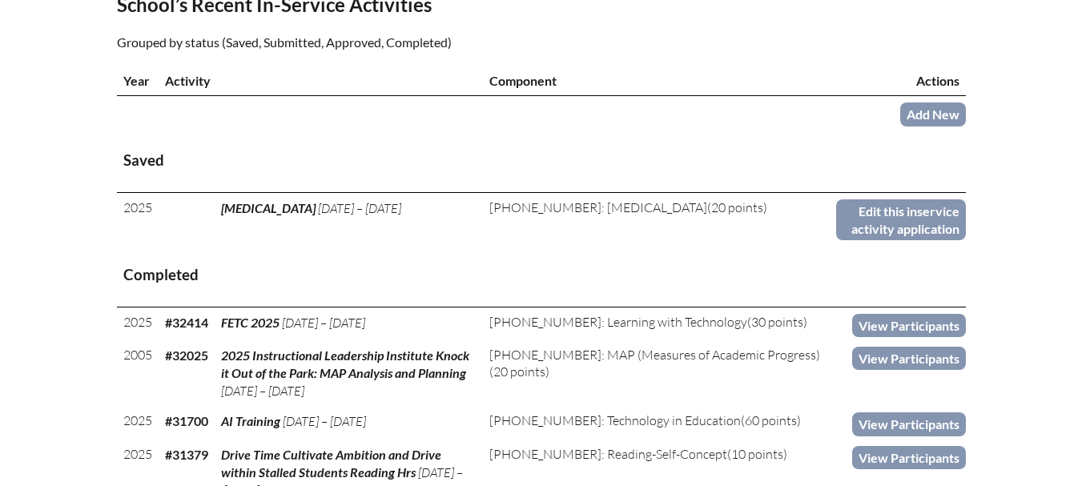
scroll to position [589, 0]
